Goal: Task Accomplishment & Management: Manage account settings

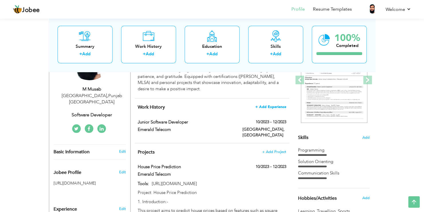
click at [260, 106] on span "+ Add Experience" at bounding box center [270, 107] width 31 height 4
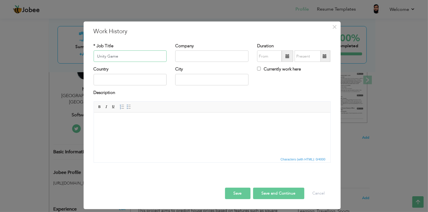
click at [105, 53] on input "Unity Game" at bounding box center [130, 55] width 73 height 11
type input "Unity 2D Game Developer"
click at [191, 55] on input "text" at bounding box center [211, 55] width 73 height 11
type input "Data Games"
click at [132, 71] on div "Country" at bounding box center [130, 75] width 73 height 19
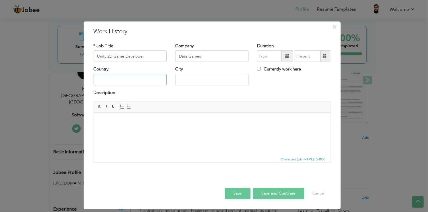
click at [136, 76] on input "text" at bounding box center [130, 79] width 73 height 11
type input "[GEOGRAPHIC_DATA]"
click at [203, 78] on input "text" at bounding box center [211, 79] width 73 height 11
type input "[GEOGRAPHIC_DATA]"
click at [288, 57] on span at bounding box center [287, 56] width 4 height 4
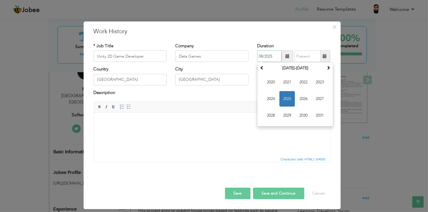
click at [290, 98] on span "2025" at bounding box center [286, 98] width 15 height 15
click at [269, 81] on span "Jan" at bounding box center [270, 81] width 15 height 15
type input "01/2025"
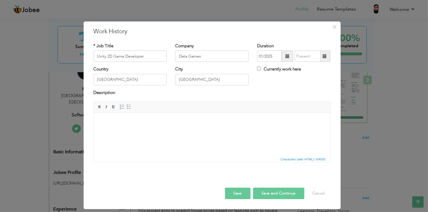
click at [321, 57] on span at bounding box center [324, 55] width 11 height 11
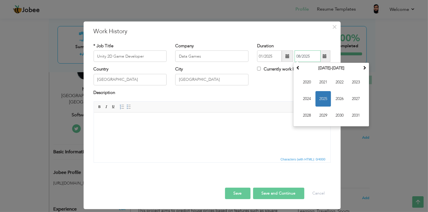
click at [322, 100] on span "2025" at bounding box center [322, 98] width 15 height 15
click at [339, 102] on span "Jul" at bounding box center [339, 98] width 15 height 15
type input "07/2025"
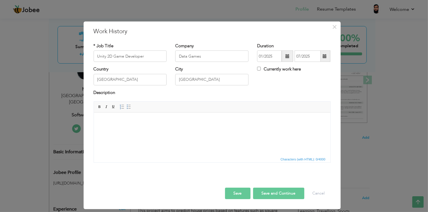
click at [128, 130] on html at bounding box center [212, 120] width 236 height 17
click at [141, 130] on html at bounding box center [212, 120] width 236 height 17
drag, startPoint x: 141, startPoint y: 135, endPoint x: 115, endPoint y: 123, distance: 28.5
click at [115, 123] on body at bounding box center [211, 121] width 225 height 6
click at [112, 125] on html at bounding box center [212, 120] width 236 height 17
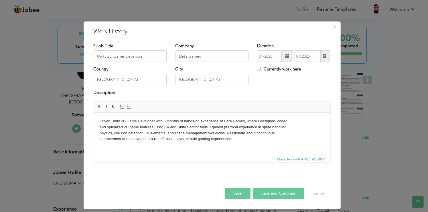
click at [245, 197] on button "Save" at bounding box center [237, 192] width 25 height 11
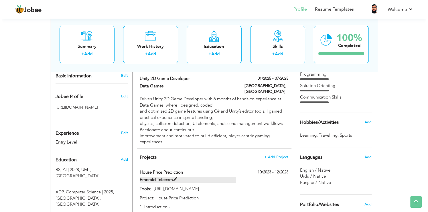
scroll to position [172, 0]
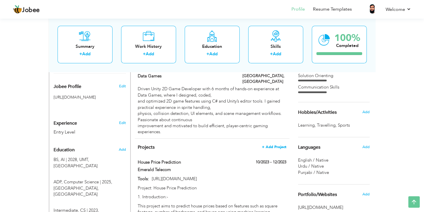
click at [267, 145] on span "+ Add Project" at bounding box center [274, 147] width 24 height 4
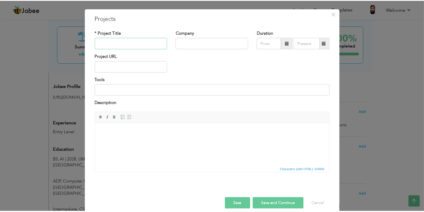
scroll to position [20, 0]
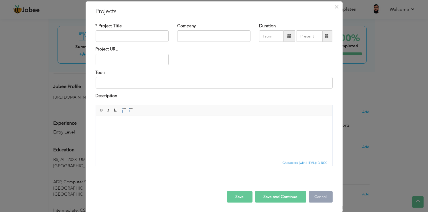
click at [330, 195] on button "Cancel" at bounding box center [321, 196] width 24 height 11
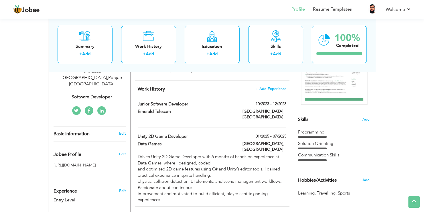
scroll to position [57, 0]
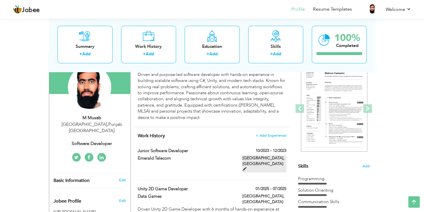
click at [246, 167] on span at bounding box center [244, 169] width 4 height 4
type input "Junior Software Developer"
type input "Emerald Telecom"
type input "10/2023"
type input "12/2023"
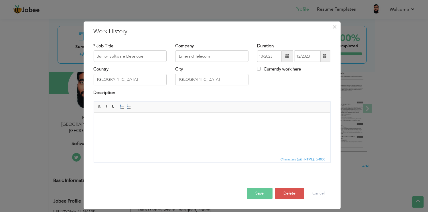
click at [138, 129] on html at bounding box center [212, 120] width 236 height 17
drag, startPoint x: 168, startPoint y: 135, endPoint x: 113, endPoint y: 122, distance: 56.8
click at [113, 122] on body at bounding box center [211, 121] width 225 height 6
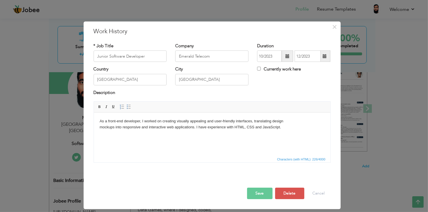
click at [267, 189] on button "Save" at bounding box center [259, 192] width 25 height 11
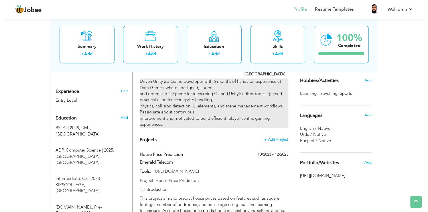
scroll to position [229, 0]
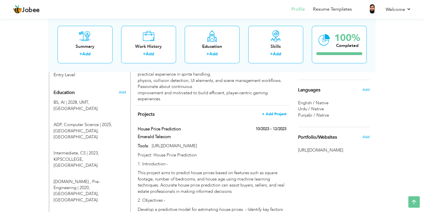
click at [275, 112] on span "+ Add Project" at bounding box center [274, 114] width 24 height 4
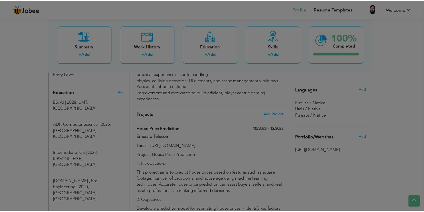
scroll to position [0, 0]
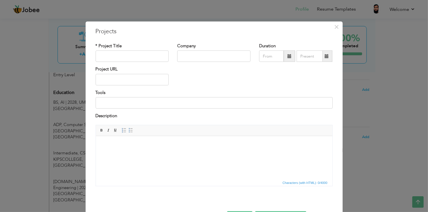
click at [367, 111] on div "× Projects * Project Title Company Duration Project URL Tools Description" at bounding box center [214, 106] width 428 height 212
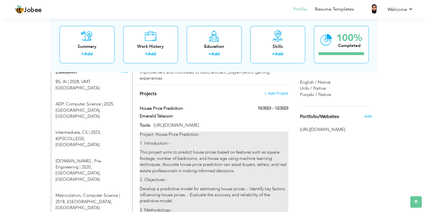
scroll to position [315, 0]
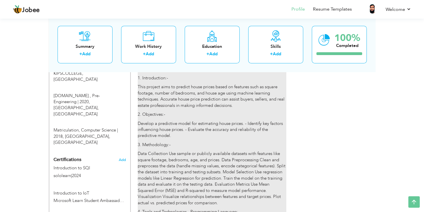
click at [199, 150] on p "Data Collection Use sample or publicly available datasets with features like sq…" at bounding box center [212, 177] width 148 height 55
type input "House Price Prediction"
type input "Emerald Telecom"
type input "10/2023"
type input "12/2023"
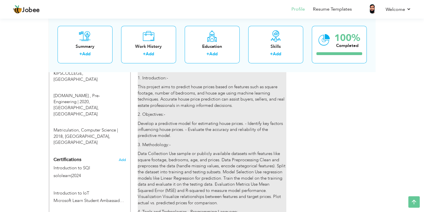
type input "[URL][DOMAIN_NAME]"
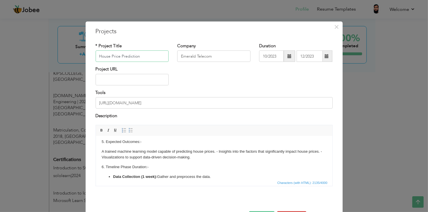
scroll to position [181, 0]
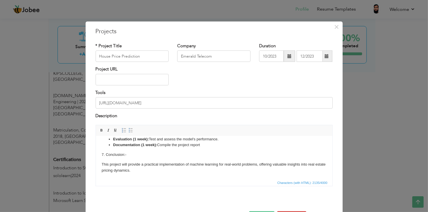
click at [285, 159] on body "Project: House Price Prediction 1. Introduction:- This project aims to predict …" at bounding box center [213, 66] width 225 height 213
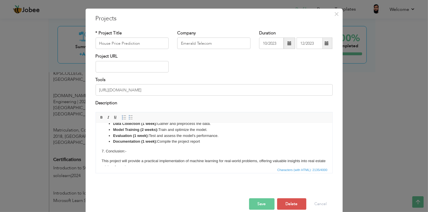
scroll to position [20, 0]
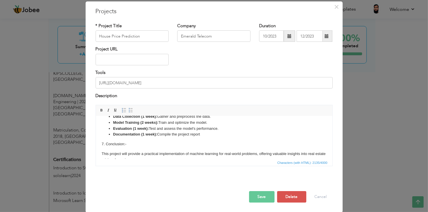
click at [253, 196] on button "Save" at bounding box center [261, 196] width 25 height 11
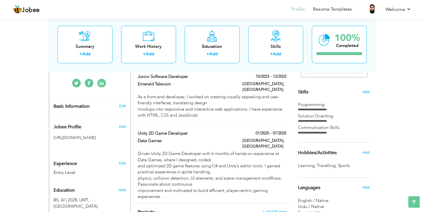
scroll to position [172, 0]
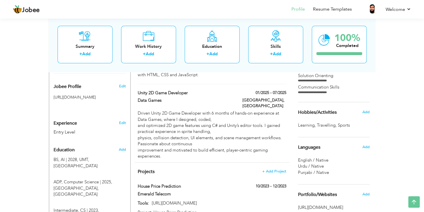
click at [411, 7] on div "Jobee Profile Resume Templates Resume Templates Cover Letters About My Resume W…" at bounding box center [212, 9] width 406 height 15
click at [406, 9] on link "Welcome" at bounding box center [397, 9] width 25 height 7
click at [381, 32] on link "Settings" at bounding box center [384, 26] width 51 height 12
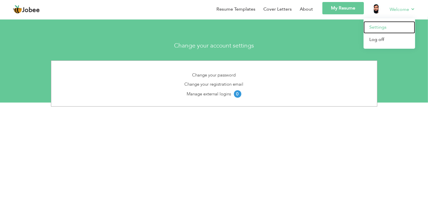
click at [370, 27] on link "Settings" at bounding box center [388, 27] width 51 height 12
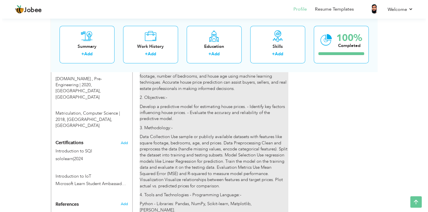
scroll to position [240, 0]
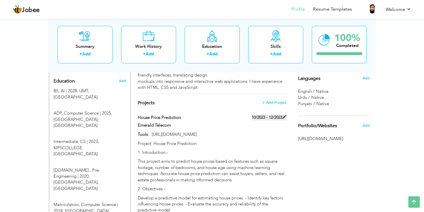
click at [266, 114] on label "10/2023 - 12/2023" at bounding box center [268, 117] width 35 height 6
type input "House Price Prediction"
type input "Emerald Telecom"
type input "10/2023"
type input "12/2023"
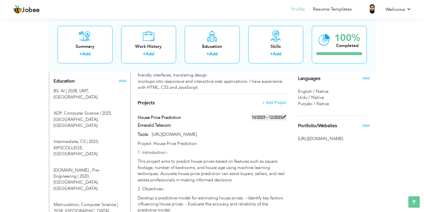
type input "[URL][DOMAIN_NAME]"
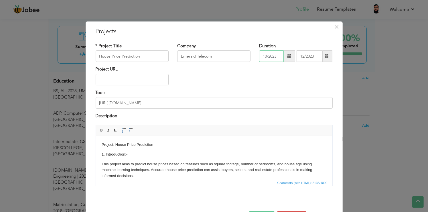
click at [278, 57] on input "10/2023" at bounding box center [271, 55] width 25 height 11
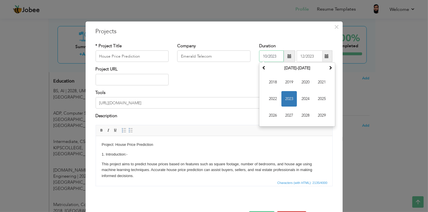
click at [275, 57] on input "10/2023" at bounding box center [271, 55] width 25 height 11
drag, startPoint x: 275, startPoint y: 56, endPoint x: 235, endPoint y: 56, distance: 40.0
click at [235, 56] on div "* Project Title House Price Prediction Company Emerald Telecom Duration 10/2023…" at bounding box center [213, 54] width 245 height 23
click at [303, 98] on span "2024" at bounding box center [304, 98] width 15 height 15
click at [268, 86] on span "Jan" at bounding box center [272, 81] width 15 height 15
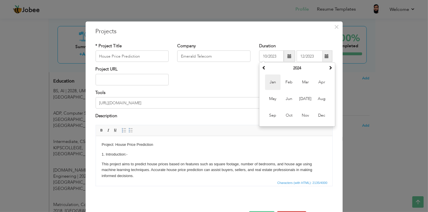
type input "01/2024"
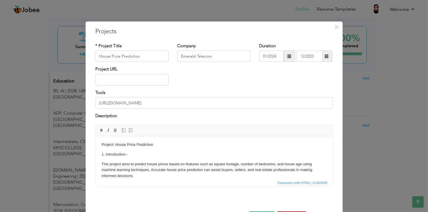
click at [325, 58] on span at bounding box center [326, 55] width 11 height 11
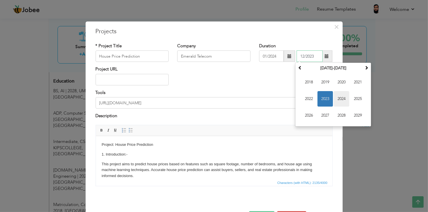
click at [338, 96] on span "2024" at bounding box center [341, 98] width 15 height 15
click at [322, 99] on span "Jun" at bounding box center [324, 98] width 15 height 15
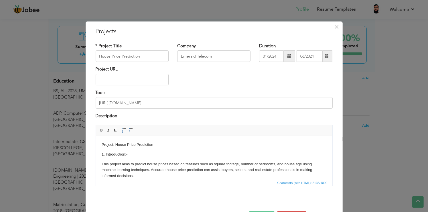
click at [325, 59] on span at bounding box center [326, 55] width 11 height 11
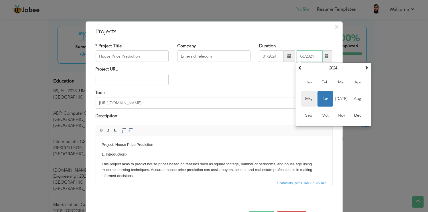
click at [309, 100] on span "May" at bounding box center [308, 98] width 15 height 15
type input "05/2024"
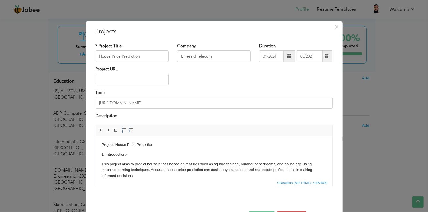
click at [207, 86] on div "Project URL" at bounding box center [213, 77] width 245 height 23
click at [151, 81] on input "text" at bounding box center [132, 79] width 73 height 11
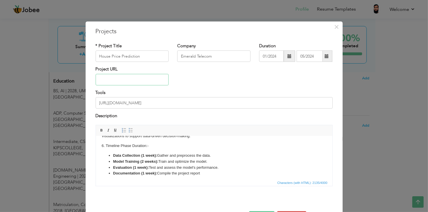
scroll to position [181, 0]
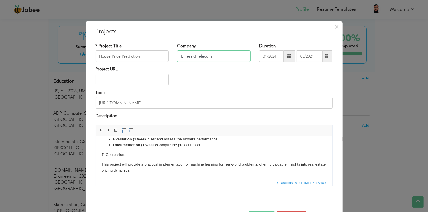
drag, startPoint x: 222, startPoint y: 59, endPoint x: 45, endPoint y: 34, distance: 179.4
click at [50, 34] on div "× Projects * Project Title House Price Prediction Company Emerald Telecom" at bounding box center [214, 106] width 428 height 212
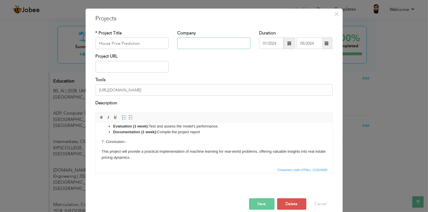
scroll to position [20, 0]
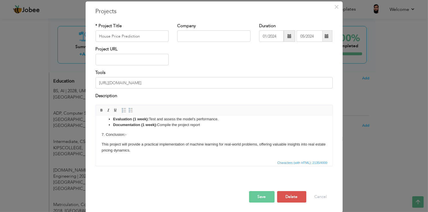
click at [254, 191] on button "Save" at bounding box center [261, 196] width 25 height 11
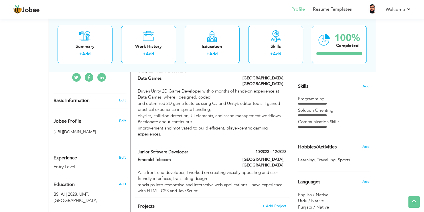
scroll to position [200, 0]
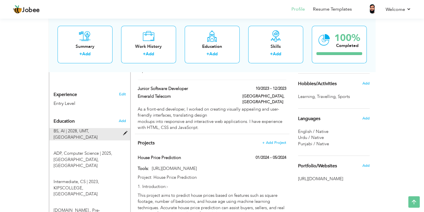
click at [125, 131] on span at bounding box center [126, 133] width 7 height 4
type input "BS"
type input "AI"
type input "2028"
type input "UMT"
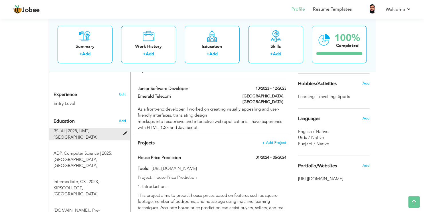
type input "3.26"
radio input "true"
type input "[GEOGRAPHIC_DATA]"
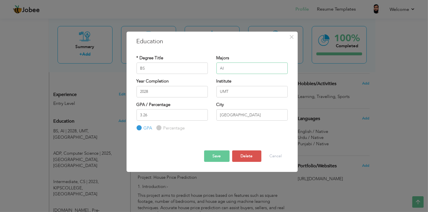
click at [238, 68] on input "AI" at bounding box center [251, 67] width 71 height 11
type input "A"
type input "CS"
click at [164, 88] on input "2028" at bounding box center [171, 91] width 71 height 11
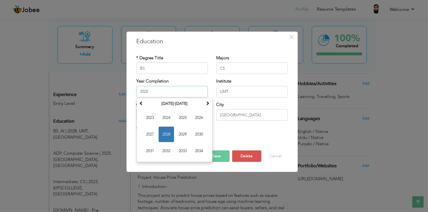
type input "2025"
click at [248, 94] on input "UMT" at bounding box center [251, 91] width 71 height 11
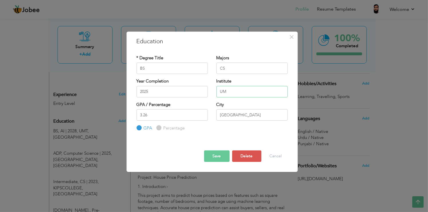
type input "U"
type input "Lahore Leads University"
click at [158, 115] on input "3.26" at bounding box center [171, 114] width 71 height 11
drag, startPoint x: 219, startPoint y: 157, endPoint x: 215, endPoint y: 157, distance: 4.6
click at [219, 157] on button "Save" at bounding box center [216, 155] width 25 height 11
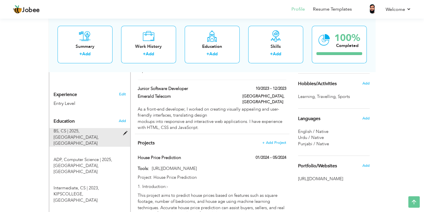
click at [126, 131] on span at bounding box center [126, 133] width 7 height 4
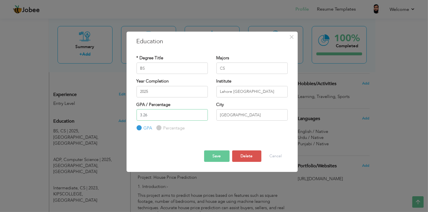
drag, startPoint x: 193, startPoint y: 113, endPoint x: 8, endPoint y: 115, distance: 184.8
click at [16, 115] on div "× Education * Degree Title BS Majors CS Year Completion 2025 3.26" at bounding box center [214, 106] width 428 height 212
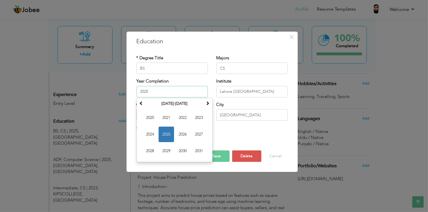
drag, startPoint x: 163, startPoint y: 88, endPoint x: -1, endPoint y: 93, distance: 164.0
click at [253, 152] on button "Delete" at bounding box center [246, 155] width 29 height 11
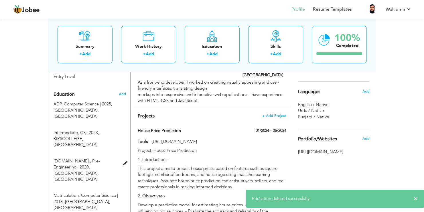
scroll to position [257, 0]
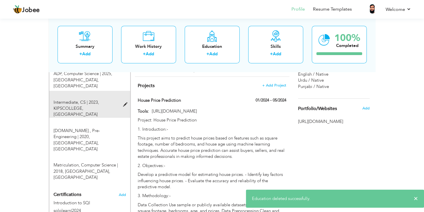
click at [129, 102] on span at bounding box center [126, 104] width 7 height 4
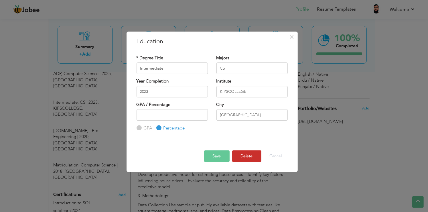
click at [255, 157] on button "Delete" at bounding box center [246, 155] width 29 height 11
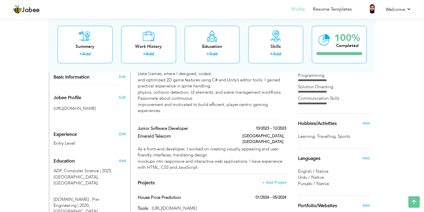
scroll to position [126, 0]
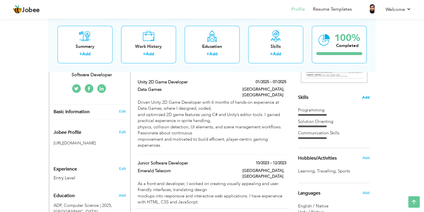
click at [367, 97] on span "Add" at bounding box center [365, 97] width 7 height 5
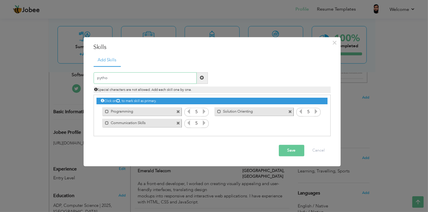
type input "python"
click at [289, 122] on span at bounding box center [290, 124] width 4 height 4
click at [122, 81] on input "text" at bounding box center [145, 77] width 103 height 11
type input "Python"
click at [201, 77] on span at bounding box center [202, 78] width 4 height 4
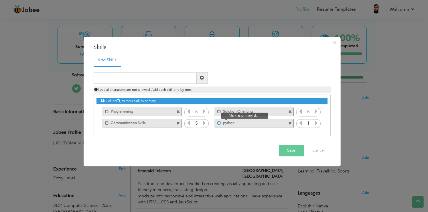
click at [217, 122] on span at bounding box center [219, 123] width 4 height 4
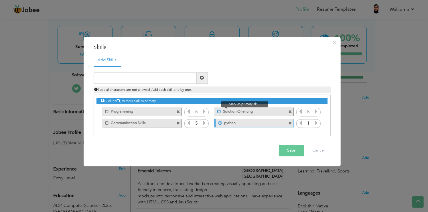
click at [217, 111] on span at bounding box center [219, 112] width 4 height 4
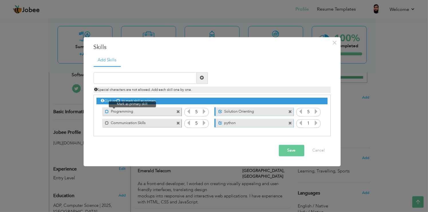
click at [106, 112] on span at bounding box center [107, 112] width 4 height 4
drag, startPoint x: 107, startPoint y: 122, endPoint x: 117, endPoint y: 125, distance: 10.1
click at [108, 122] on span at bounding box center [107, 123] width 4 height 4
click at [156, 76] on input "text" at bounding box center [145, 77] width 103 height 11
type input "C++"
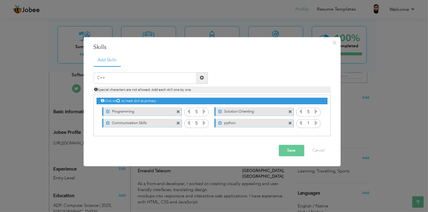
click at [207, 77] on span at bounding box center [202, 77] width 11 height 11
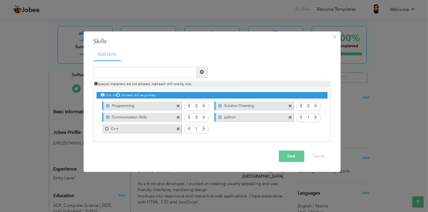
click at [207, 129] on div "1" at bounding box center [196, 129] width 24 height 9
click at [203, 126] on icon at bounding box center [203, 128] width 5 height 5
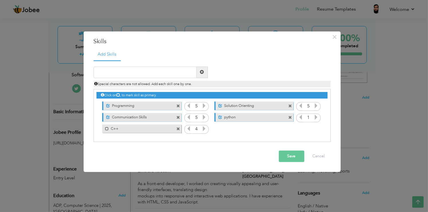
click at [203, 126] on icon at bounding box center [203, 128] width 5 height 5
click at [318, 118] on icon at bounding box center [316, 116] width 5 height 5
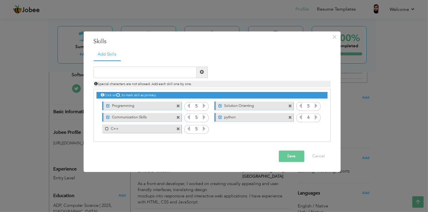
click at [318, 118] on icon at bounding box center [316, 116] width 5 height 5
click at [125, 73] on input "text" at bounding box center [145, 71] width 103 height 11
click at [110, 128] on label "C++" at bounding box center [138, 127] width 58 height 7
click at [156, 76] on input "text" at bounding box center [145, 71] width 103 height 11
type input "C#"
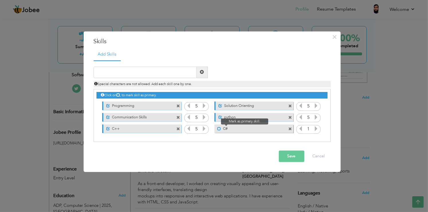
click at [219, 129] on span at bounding box center [219, 129] width 4 height 4
click at [147, 68] on input "text" at bounding box center [145, 71] width 103 height 11
paste input "understand spoken English"
click at [100, 73] on input "understand spoken English" at bounding box center [145, 71] width 103 height 11
click at [120, 71] on input "Understand spoken English" at bounding box center [145, 71] width 103 height 11
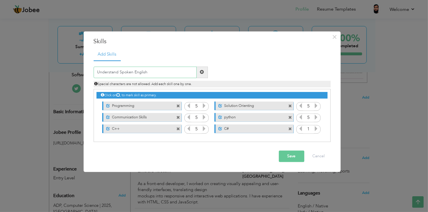
type input "Understand Spoken English"
click at [205, 69] on span at bounding box center [202, 71] width 11 height 11
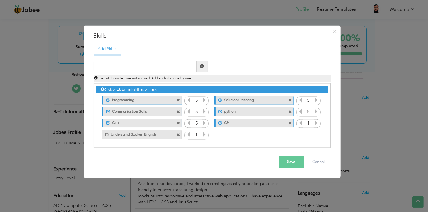
click at [110, 135] on label "Understand Spoken English" at bounding box center [138, 133] width 58 height 7
click at [204, 134] on icon at bounding box center [203, 134] width 5 height 5
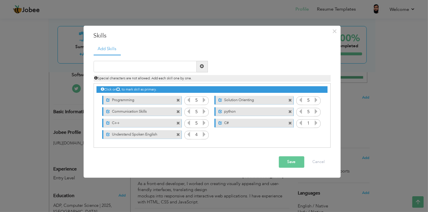
click at [204, 134] on icon at bounding box center [203, 134] width 5 height 5
click at [316, 122] on icon at bounding box center [316, 122] width 5 height 5
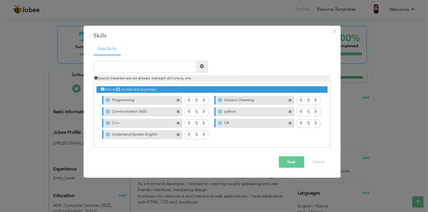
click at [316, 122] on icon at bounding box center [316, 122] width 5 height 5
click at [146, 68] on input "text" at bounding box center [145, 66] width 103 height 11
paste input "interact verbally in English"
type input "interact verbally in English"
click at [203, 70] on span at bounding box center [202, 66] width 11 height 11
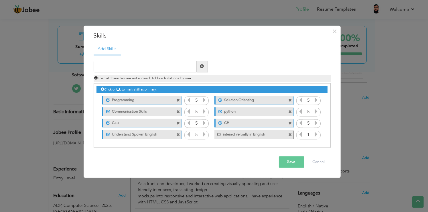
click at [242, 137] on label "interact verbally in English" at bounding box center [250, 133] width 58 height 7
click at [315, 135] on icon at bounding box center [316, 134] width 5 height 5
click at [315, 134] on icon at bounding box center [316, 134] width 5 height 5
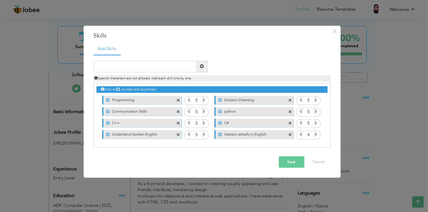
click at [315, 134] on icon at bounding box center [316, 134] width 5 height 5
click at [123, 68] on input "text" at bounding box center [145, 66] width 103 height 11
paste input "think creatively"
type input "think creatively"
click at [202, 66] on span at bounding box center [202, 66] width 4 height 4
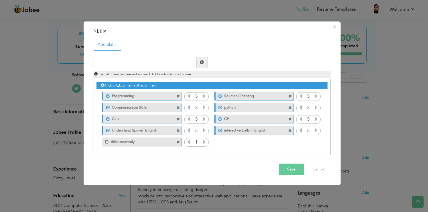
click at [126, 143] on label "think creatively" at bounding box center [138, 140] width 58 height 7
click at [205, 143] on icon at bounding box center [203, 141] width 5 height 5
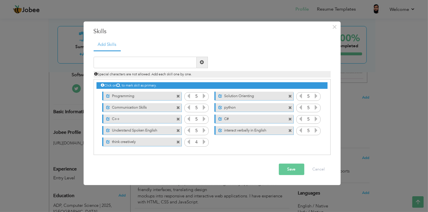
click at [205, 143] on icon at bounding box center [203, 141] width 5 height 5
click at [164, 61] on input "text" at bounding box center [145, 62] width 103 height 11
paste input "write English"
type input "write English"
click at [199, 64] on span at bounding box center [202, 62] width 11 height 11
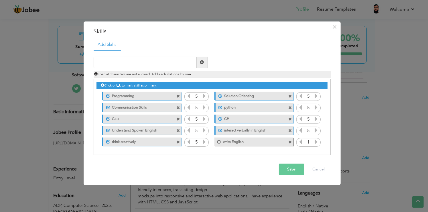
click at [227, 141] on label "write English" at bounding box center [250, 140] width 58 height 7
click at [317, 141] on icon at bounding box center [316, 141] width 5 height 5
click at [316, 141] on icon at bounding box center [316, 141] width 5 height 5
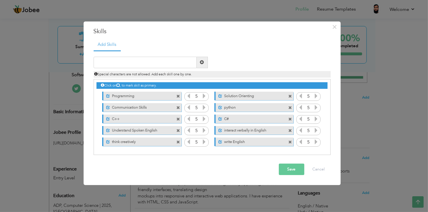
click at [316, 141] on icon at bounding box center [316, 141] width 5 height 5
click at [158, 59] on input "text" at bounding box center [145, 62] width 103 height 11
paste input "Unity (digital game creation systems)"
type input "Unity (digital game creation systems)"
click at [202, 65] on span at bounding box center [202, 62] width 11 height 11
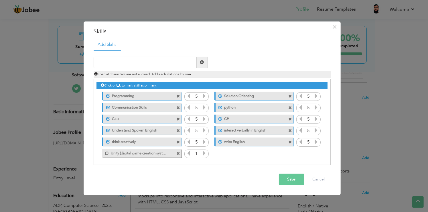
click at [150, 154] on label "Unity (digital game creation systems)" at bounding box center [138, 152] width 58 height 7
click at [203, 154] on icon at bounding box center [203, 152] width 5 height 5
click at [203, 153] on icon at bounding box center [203, 152] width 5 height 5
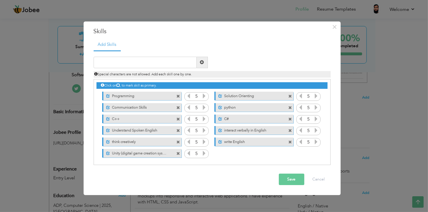
click at [203, 153] on icon at bounding box center [203, 152] width 5 height 5
click at [155, 68] on div "Special characters are not allowed. Add each skill one by one." at bounding box center [211, 72] width 245 height 9
click at [158, 63] on input "text" at bounding box center [145, 62] width 103 height 11
paste input "Unity 2D Game Development"
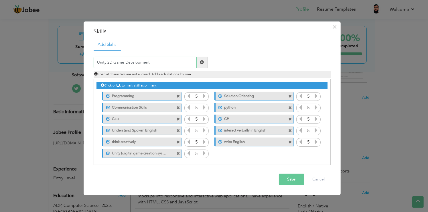
type input "Unity 2D Game Development"
click at [200, 63] on span at bounding box center [202, 62] width 4 height 4
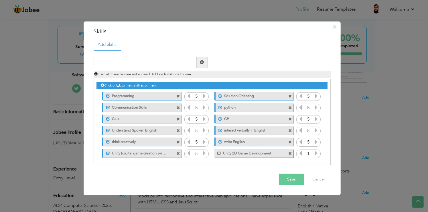
click at [239, 150] on label "Unity 2D Game Development" at bounding box center [250, 152] width 58 height 7
click at [316, 154] on icon at bounding box center [316, 152] width 5 height 5
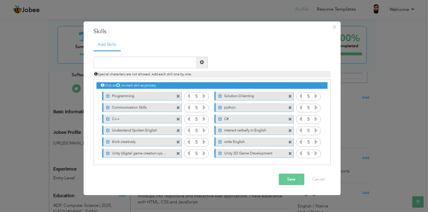
click at [316, 154] on icon at bounding box center [316, 152] width 5 height 5
click at [288, 177] on button "Save" at bounding box center [291, 178] width 25 height 11
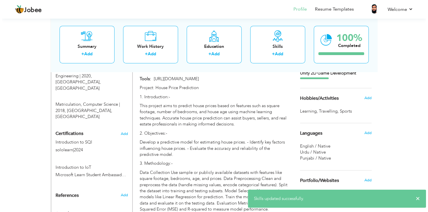
scroll to position [297, 0]
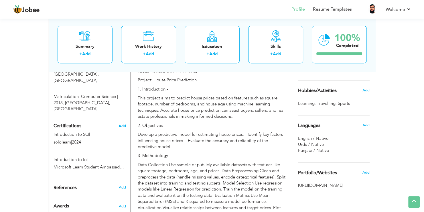
click at [126, 124] on span "Add" at bounding box center [121, 126] width 7 height 4
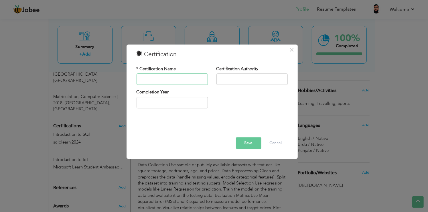
click at [191, 78] on input "text" at bounding box center [171, 79] width 71 height 11
type input "Udemy"
click at [242, 77] on input "text" at bounding box center [251, 79] width 71 height 11
drag, startPoint x: 187, startPoint y: 79, endPoint x: 15, endPoint y: 79, distance: 171.9
click at [39, 79] on div "× Certification * Certification Name Udemy Certification Authority" at bounding box center [214, 106] width 428 height 212
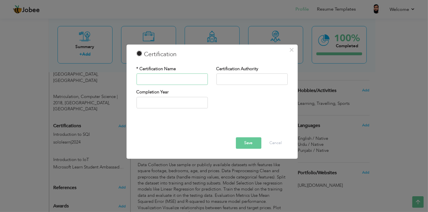
click at [185, 78] on input "text" at bounding box center [171, 79] width 71 height 11
paste input "Complete C# Unity 2D Game Development"
type input "Complete C# Unity 2D Game Development"
click at [232, 81] on input "text" at bounding box center [251, 79] width 71 height 11
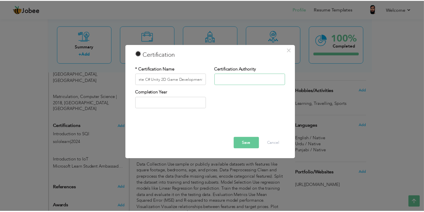
scroll to position [0, 0]
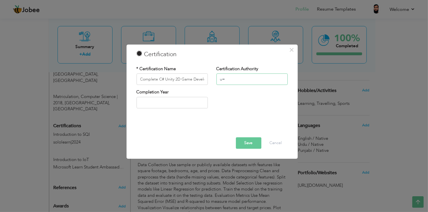
type input "u"
type input "udemy"
type input "2025"
click at [180, 101] on input "2025" at bounding box center [171, 102] width 71 height 11
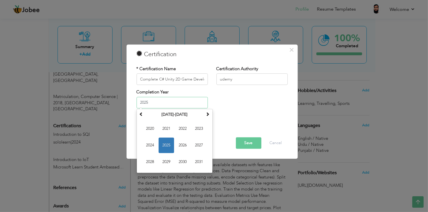
click at [170, 146] on span "2025" at bounding box center [165, 144] width 15 height 15
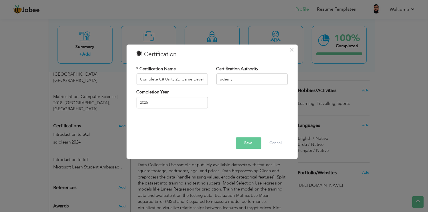
click at [246, 144] on button "Save" at bounding box center [248, 142] width 25 height 11
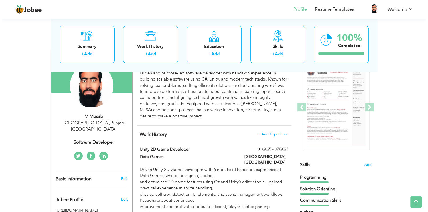
scroll to position [69, 0]
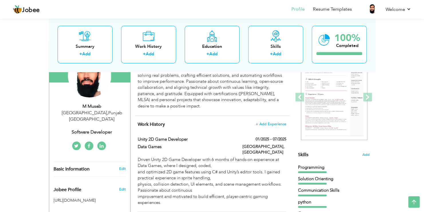
click at [96, 104] on div "M Musab" at bounding box center [91, 106] width 77 height 7
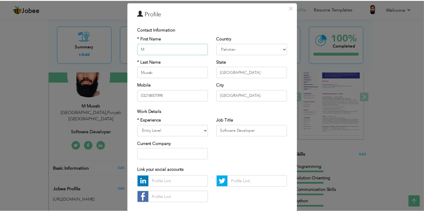
scroll to position [49, 0]
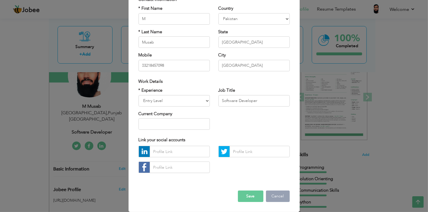
click at [278, 199] on button "Cancel" at bounding box center [278, 195] width 24 height 11
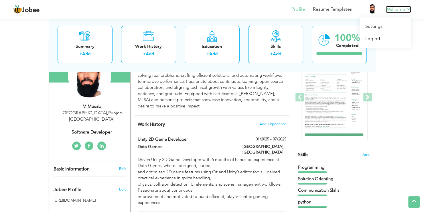
click at [406, 9] on link "Welcome" at bounding box center [397, 9] width 25 height 7
click at [385, 28] on link "Settings" at bounding box center [384, 26] width 51 height 12
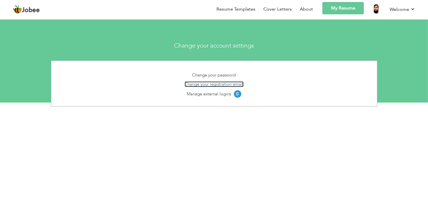
click at [219, 84] on link "Change your registration email" at bounding box center [213, 84] width 59 height 6
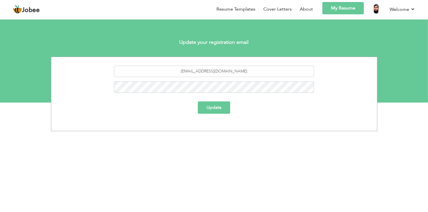
click at [198, 101] on button "Update" at bounding box center [214, 107] width 32 height 12
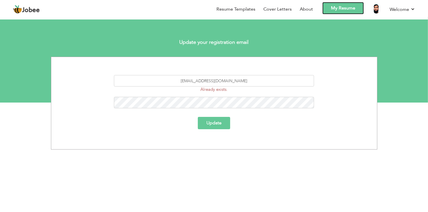
click at [352, 11] on link "My Resume" at bounding box center [342, 8] width 41 height 12
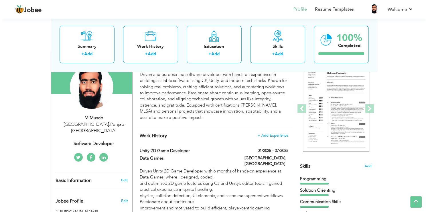
scroll to position [114, 0]
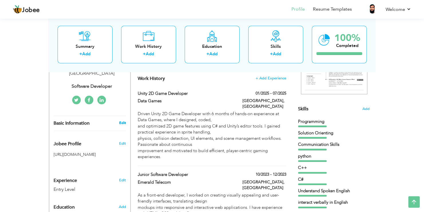
click at [121, 120] on link "Edit" at bounding box center [122, 122] width 7 height 5
type input "M"
type input "Musab"
type input "03218457098"
select select "number:166"
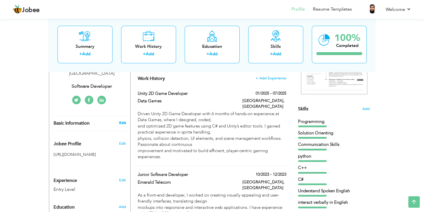
type input "[GEOGRAPHIC_DATA]"
select select "number:1"
type input "Software Developer"
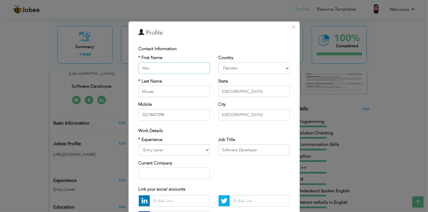
type input "Abu"
drag, startPoint x: 162, startPoint y: 92, endPoint x: -11, endPoint y: 96, distance: 173.7
type input "Obaida"
drag, startPoint x: 168, startPoint y: 110, endPoint x: 51, endPoint y: 113, distance: 116.5
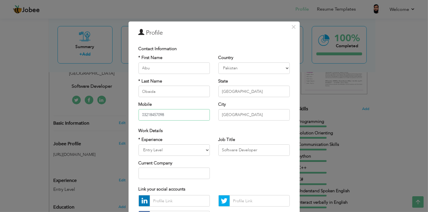
click at [98, 113] on div "× Profile Contact Information * First Name Abu * Last Name [PERSON_NAME] U.K" at bounding box center [214, 106] width 428 height 212
type input "03334704970"
drag, startPoint x: 197, startPoint y: 146, endPoint x: 198, endPoint y: 149, distance: 3.5
click at [197, 146] on select "Entry Level Less than 1 Year 1 Year 2 Years 3 Years 4 Years 5 Years 6 Years 7 Y…" at bounding box center [173, 149] width 71 height 11
select select "number:3"
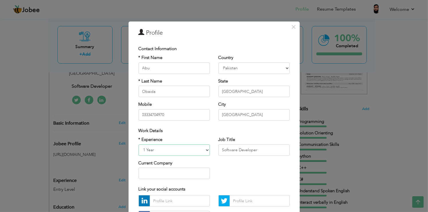
click at [138, 144] on select "Entry Level Less than 1 Year 1 Year 2 Years 3 Years 4 Years 5 Years 6 Years 7 Y…" at bounding box center [173, 149] width 71 height 11
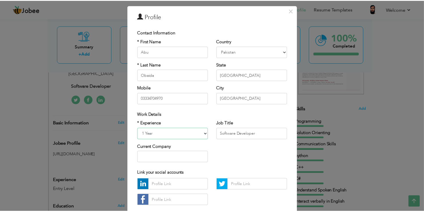
scroll to position [49, 0]
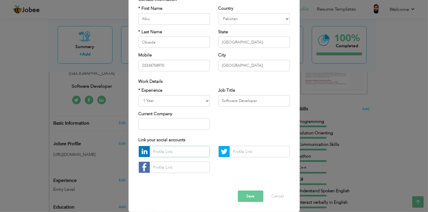
click at [195, 154] on input "text" at bounding box center [180, 151] width 60 height 11
click at [172, 169] on input "text" at bounding box center [180, 166] width 60 height 11
click at [255, 198] on button "Save" at bounding box center [250, 195] width 25 height 11
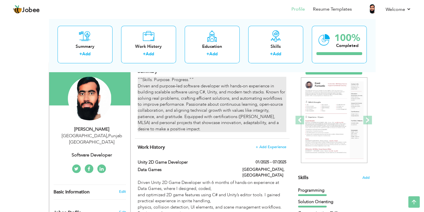
scroll to position [29, 0]
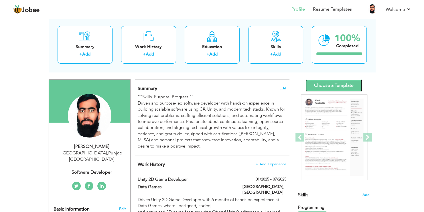
click at [349, 86] on link "Choose a Template" at bounding box center [333, 85] width 57 height 12
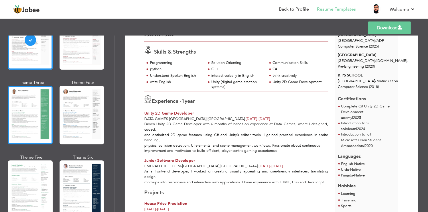
scroll to position [57, 0]
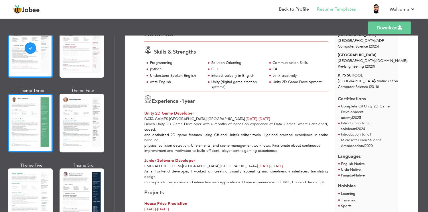
click at [40, 114] on div at bounding box center [30, 123] width 45 height 59
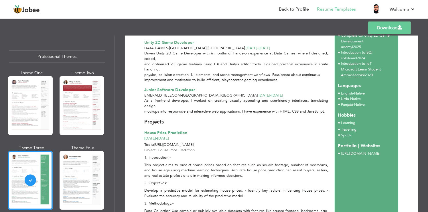
scroll to position [99, 0]
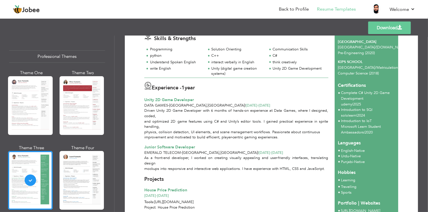
click at [357, 107] on span "Introduction to SQl" at bounding box center [356, 109] width 31 height 5
drag, startPoint x: 361, startPoint y: 120, endPoint x: 341, endPoint y: 132, distance: 23.5
click at [341, 132] on div "Contact Info [GEOGRAPHIC_DATA] , [GEOGRAPHIC_DATA] [GEOGRAPHIC_DATA] [EMAIL_ADD…" at bounding box center [366, 169] width 64 height 432
drag, startPoint x: 384, startPoint y: 152, endPoint x: 382, endPoint y: 149, distance: 3.4
click at [384, 153] on ul "Urdu - Native Punjabi - Native" at bounding box center [366, 158] width 57 height 11
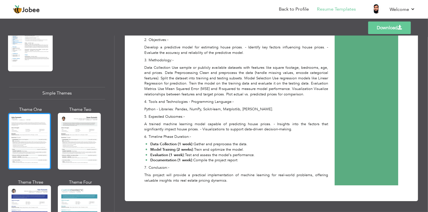
scroll to position [991, 0]
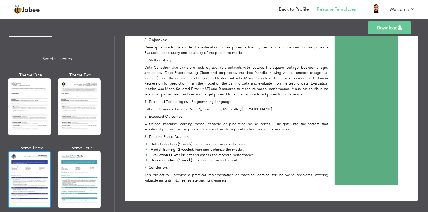
click at [39, 160] on div at bounding box center [29, 179] width 43 height 57
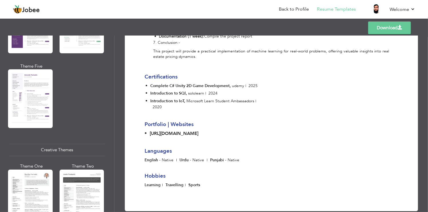
scroll to position [562, 0]
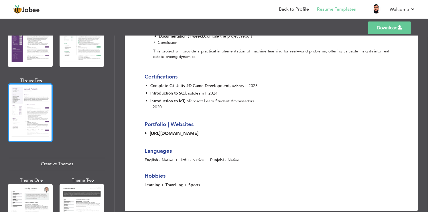
click at [26, 122] on div at bounding box center [30, 112] width 45 height 59
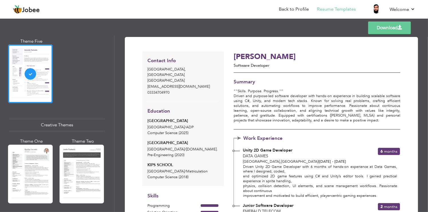
scroll to position [687, 0]
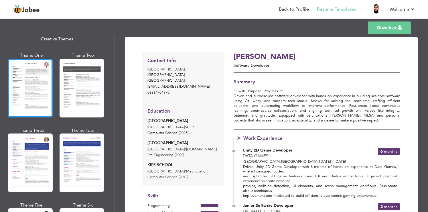
click at [43, 86] on div at bounding box center [30, 88] width 45 height 59
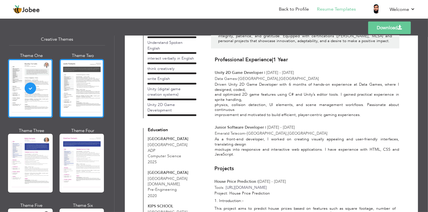
scroll to position [676, 0]
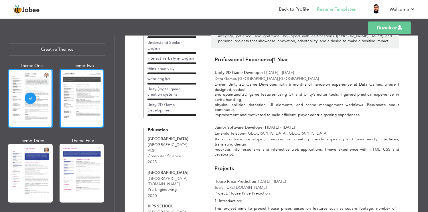
click at [75, 94] on div at bounding box center [81, 98] width 45 height 59
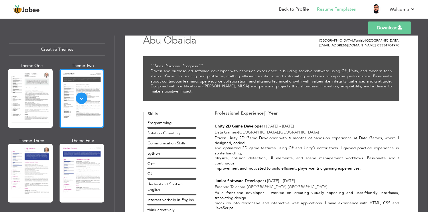
scroll to position [0, 0]
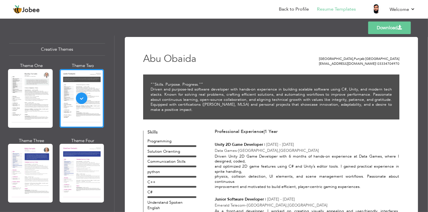
click at [381, 30] on link "Download" at bounding box center [389, 27] width 43 height 13
